Goal: Task Accomplishment & Management: Manage account settings

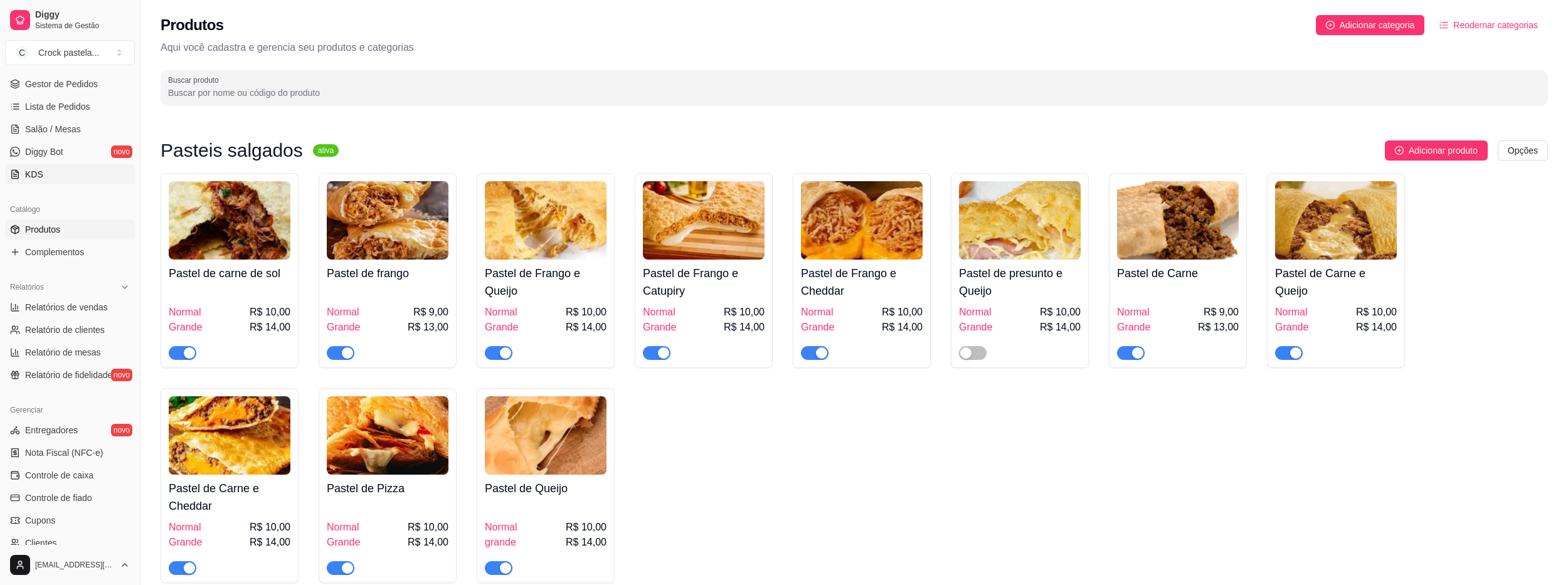
scroll to position [126, 0]
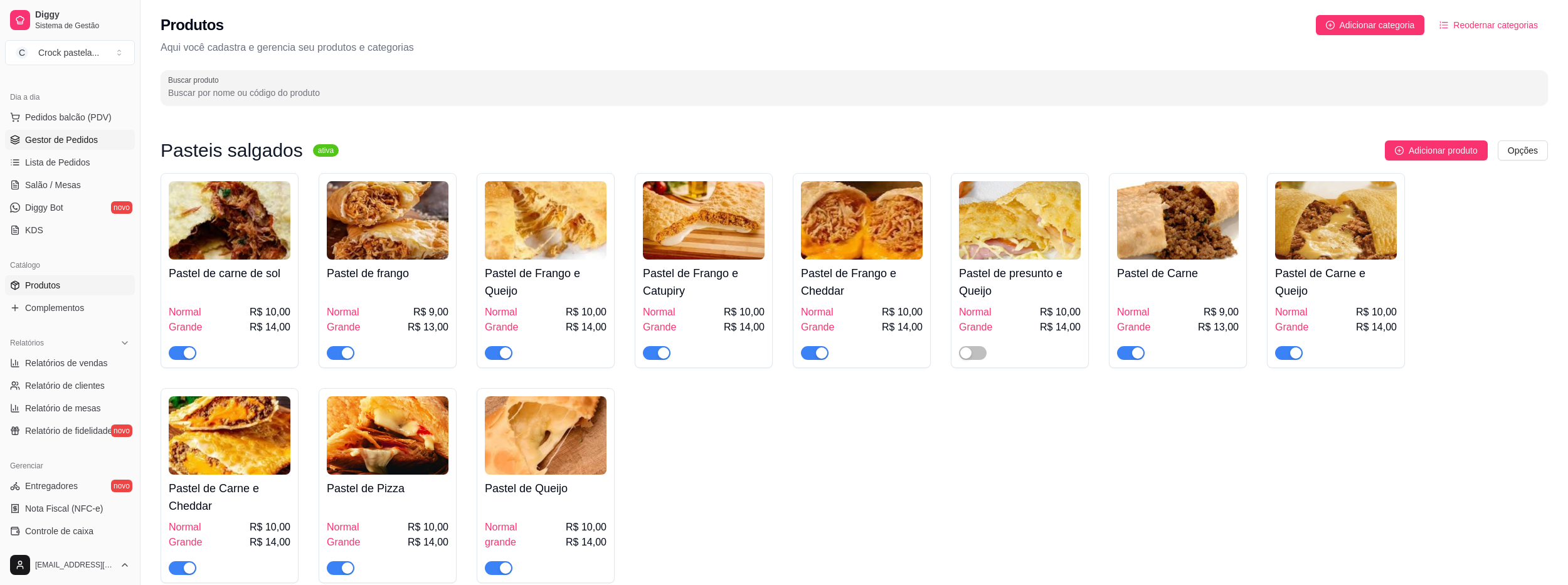
click at [75, 136] on span "Gestor de Pedidos" at bounding box center [62, 140] width 73 height 12
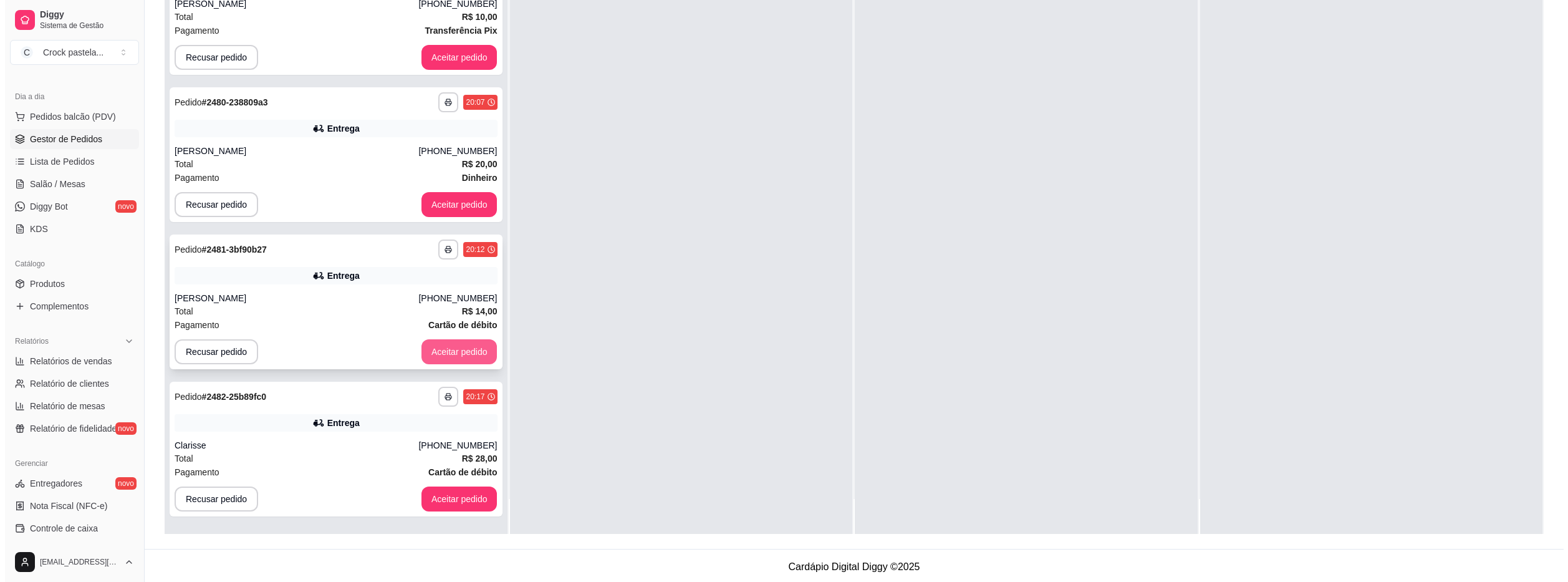
scroll to position [190, 0]
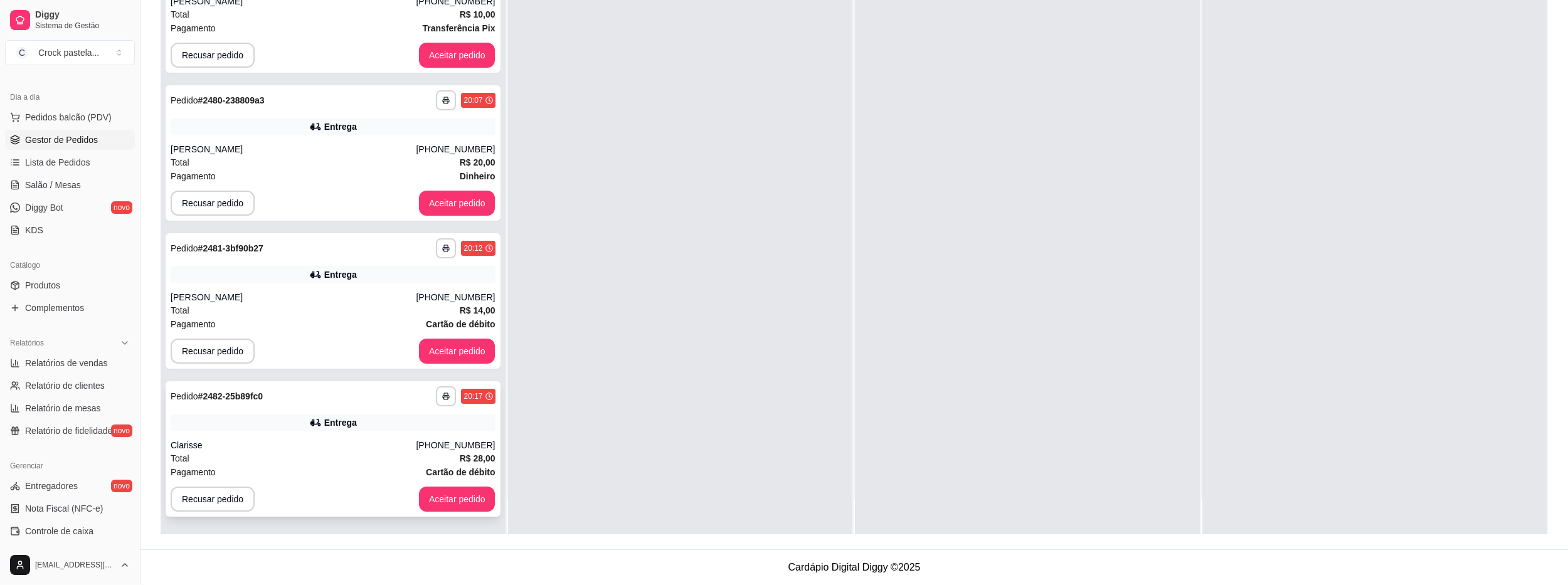
click at [411, 453] on div "Total R$ 28,00" at bounding box center [333, 457] width 325 height 13
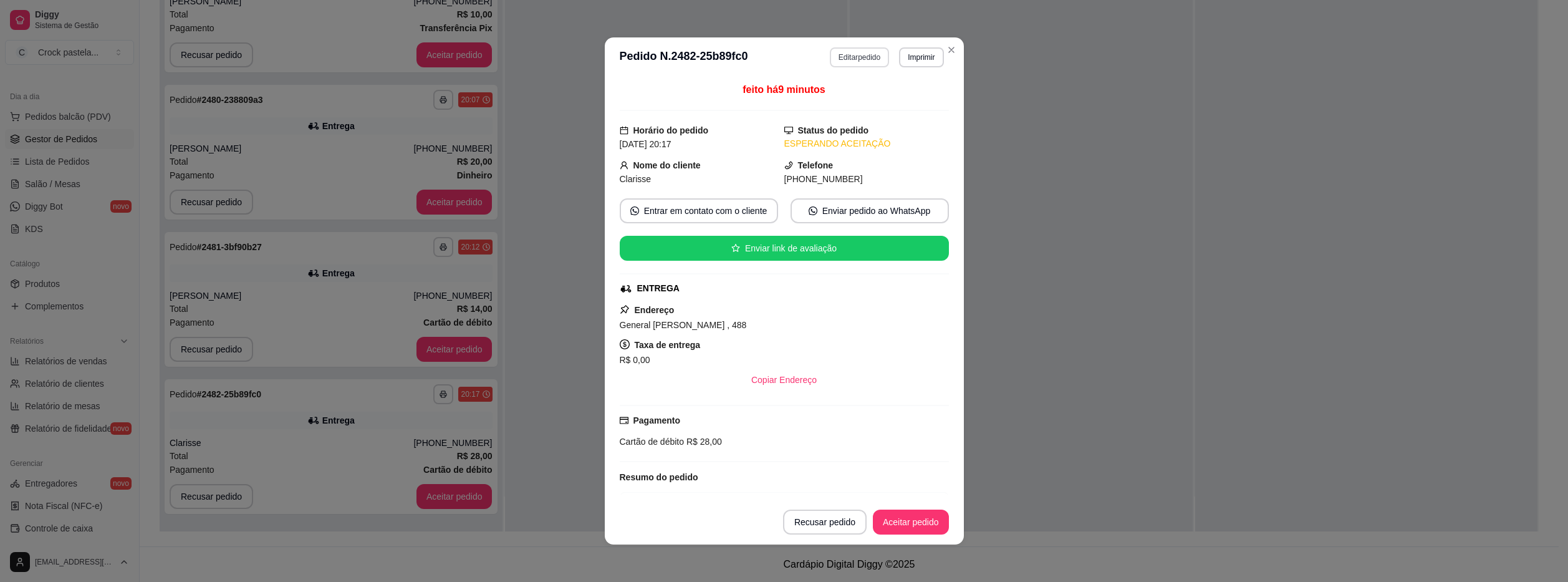
click at [837, 52] on button "Editar pedido" at bounding box center [858, 57] width 59 height 20
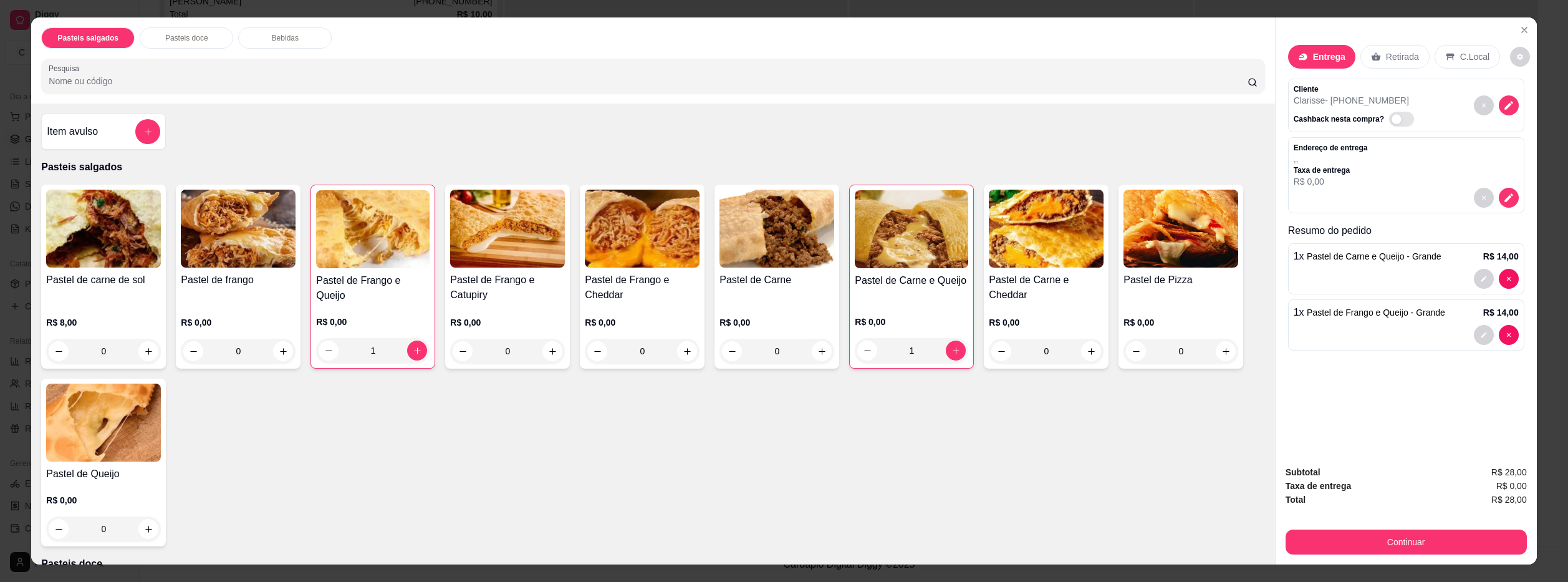
click at [545, 355] on div "0" at bounding box center [506, 351] width 114 height 25
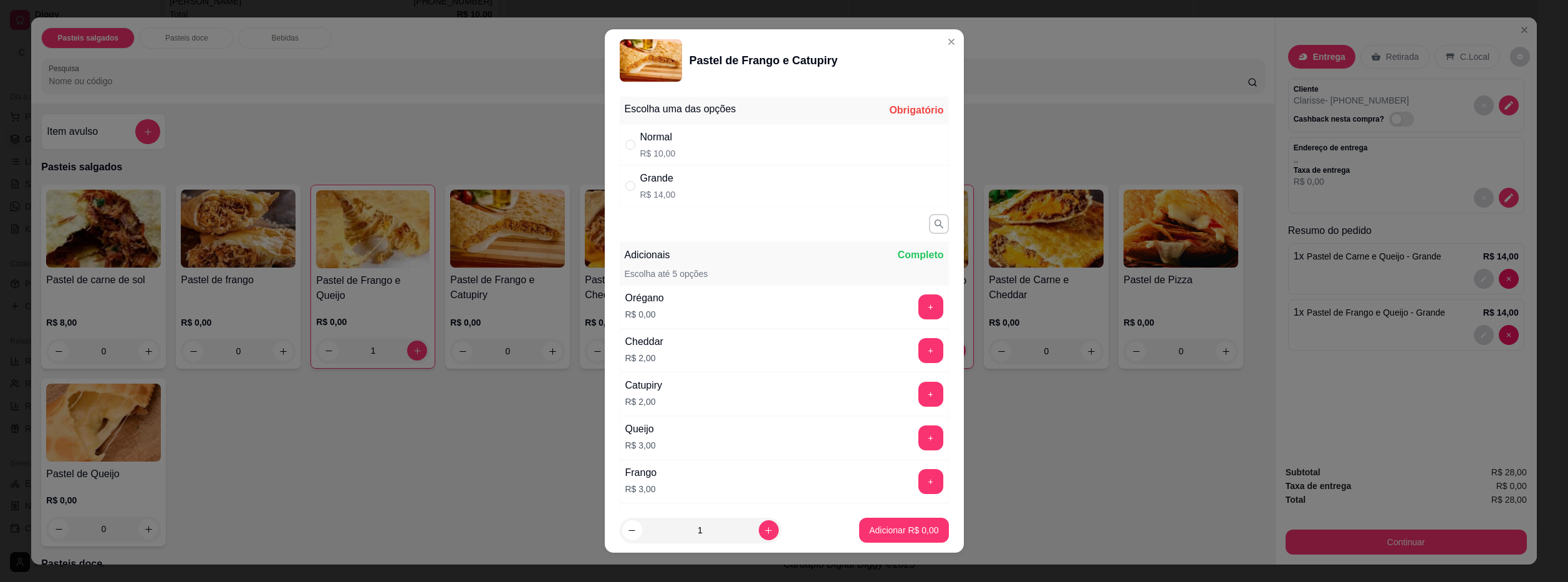
click at [696, 148] on div "Normal R$ 10,00" at bounding box center [784, 145] width 329 height 41
radio input "true"
click at [875, 530] on p "Adicionar R$ 10,00" at bounding box center [901, 530] width 74 height 12
type input "1"
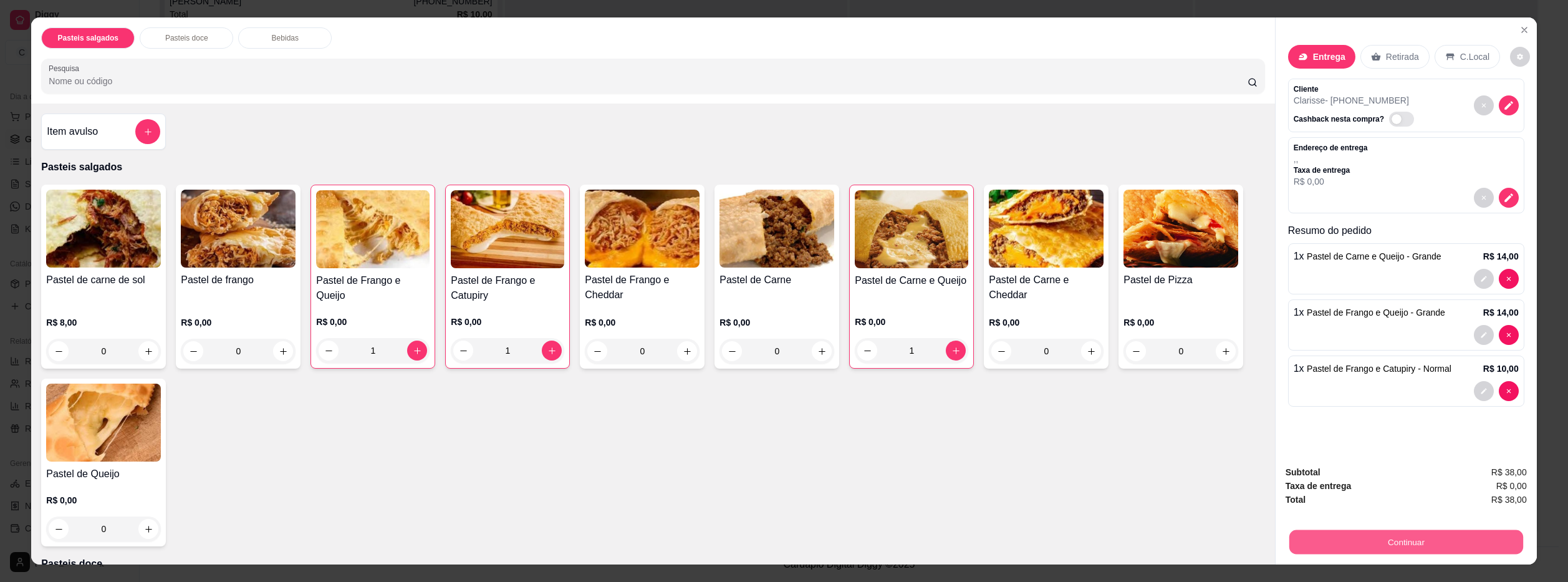
click at [1305, 540] on button "Continuar" at bounding box center [1406, 541] width 234 height 24
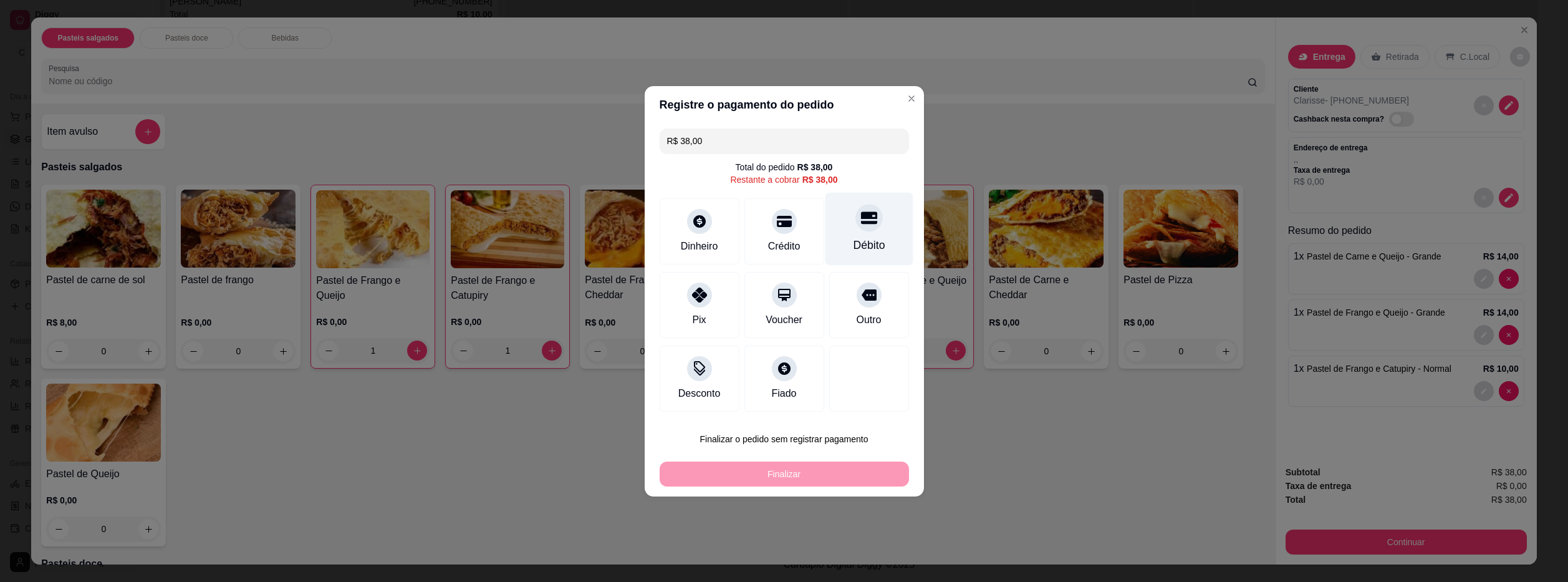
click at [859, 241] on div "Débito" at bounding box center [868, 245] width 32 height 16
type input "R$ 0,00"
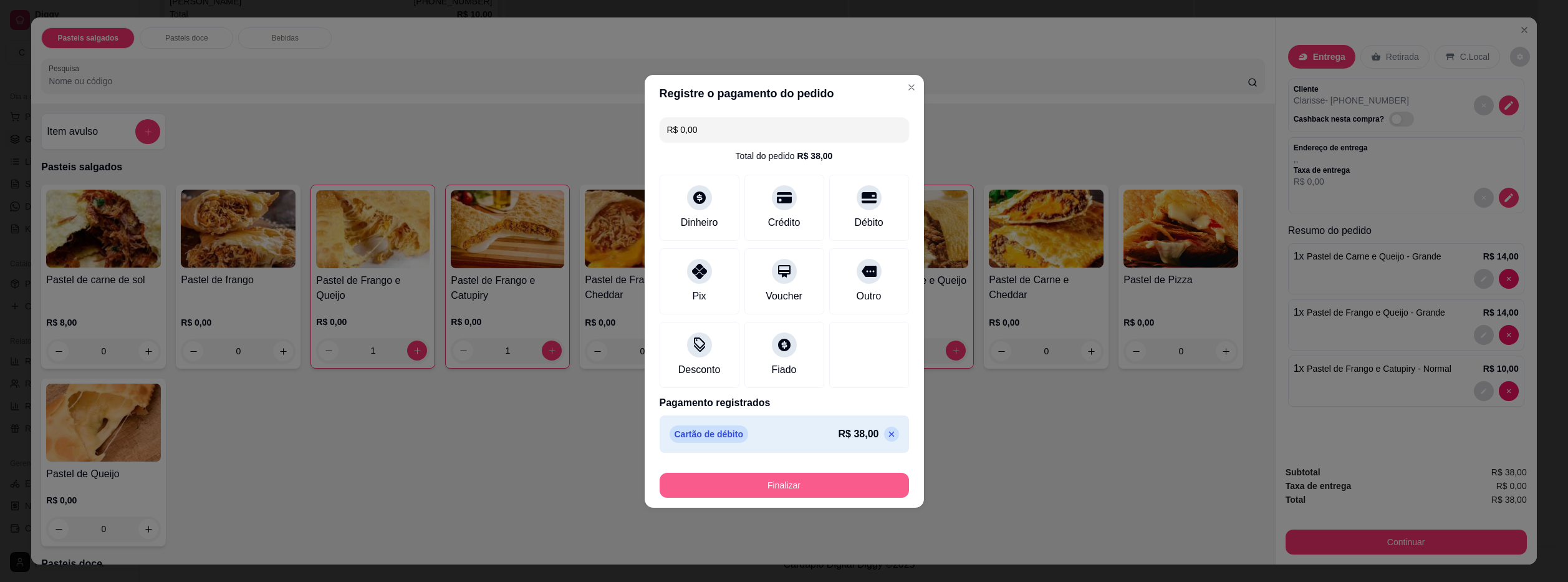
click at [878, 477] on button "Finalizar" at bounding box center [784, 485] width 249 height 25
type input "0"
type input "-R$ 38,00"
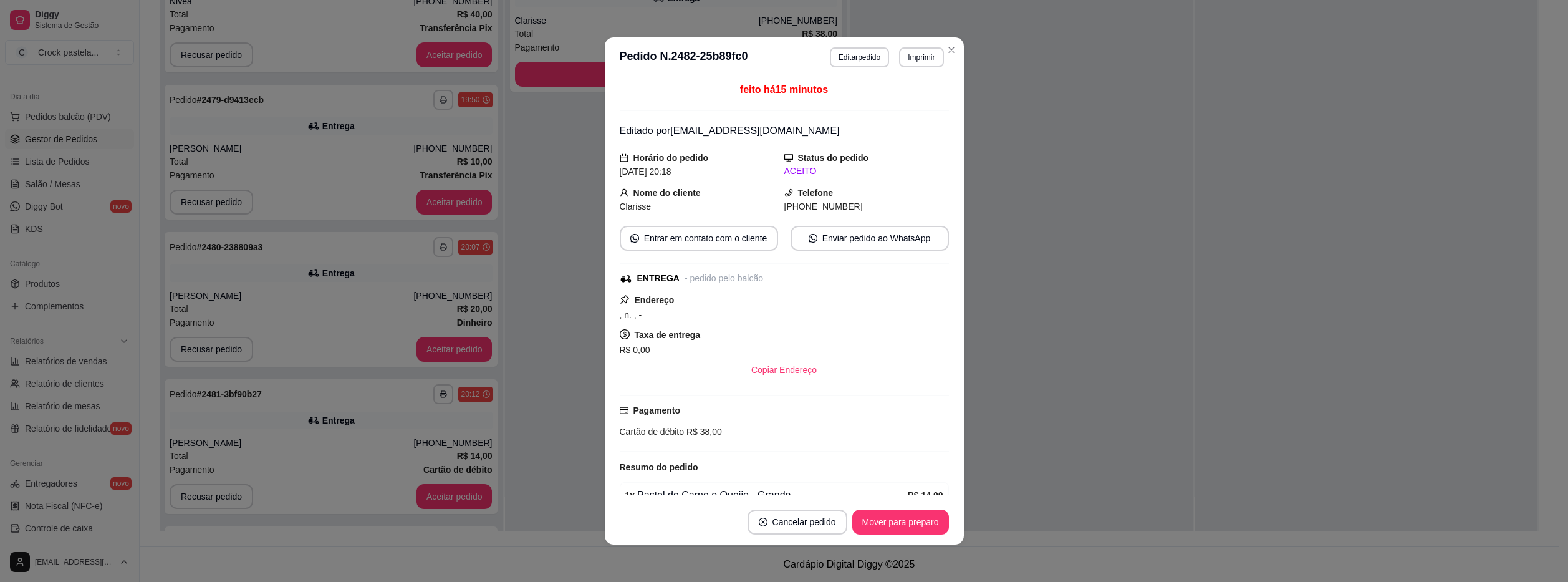
scroll to position [167, 0]
